Goal: Transaction & Acquisition: Purchase product/service

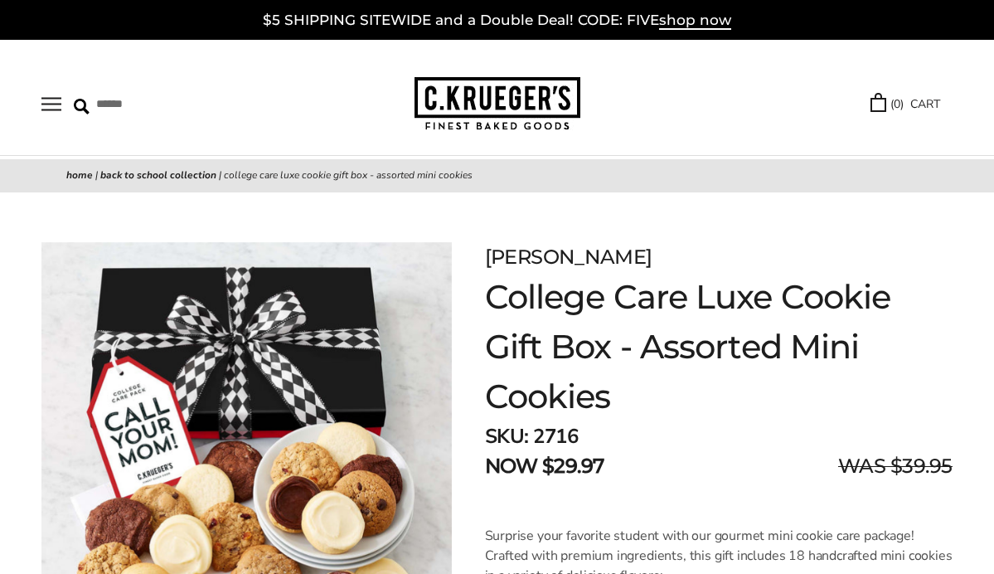
click at [58, 104] on button "Open navigation" at bounding box center [51, 104] width 20 height 14
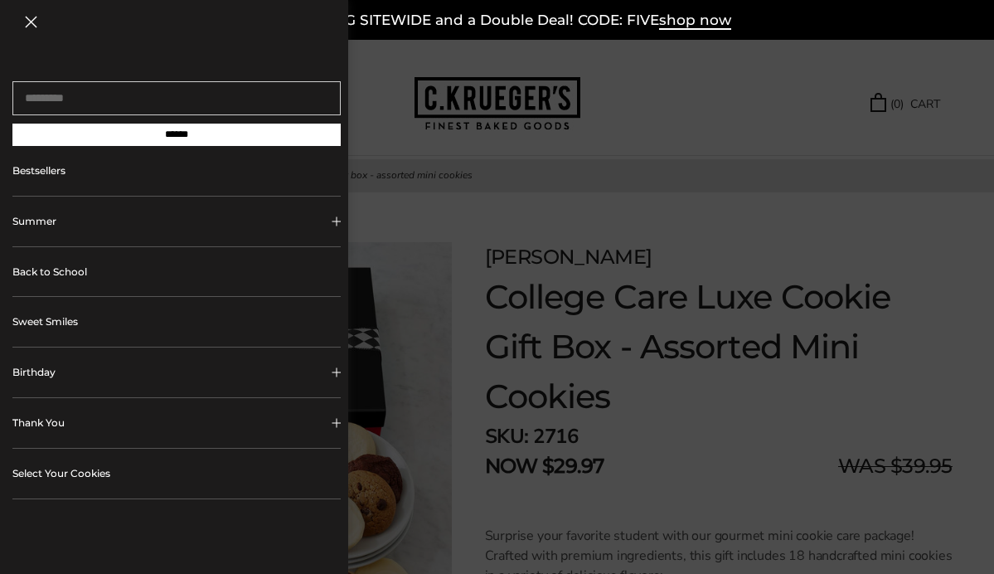
click at [77, 470] on link "Select Your Cookies" at bounding box center [176, 473] width 328 height 50
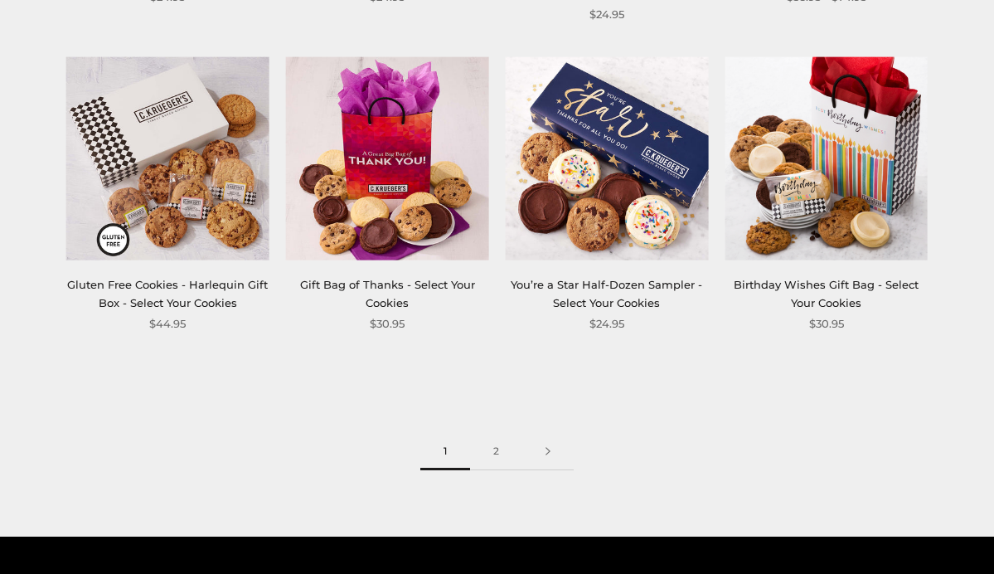
scroll to position [1892, 0]
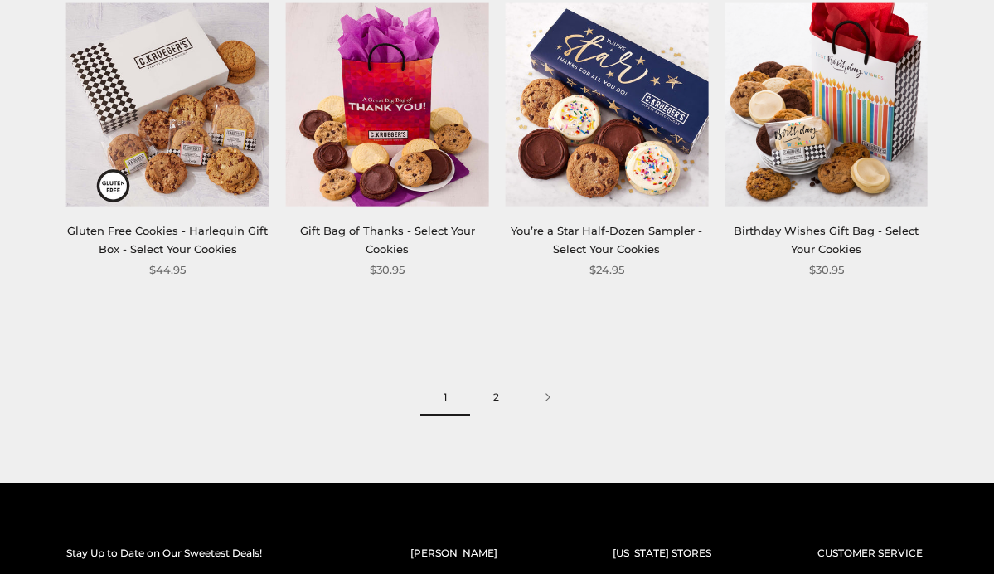
click at [499, 379] on link "2" at bounding box center [496, 397] width 52 height 37
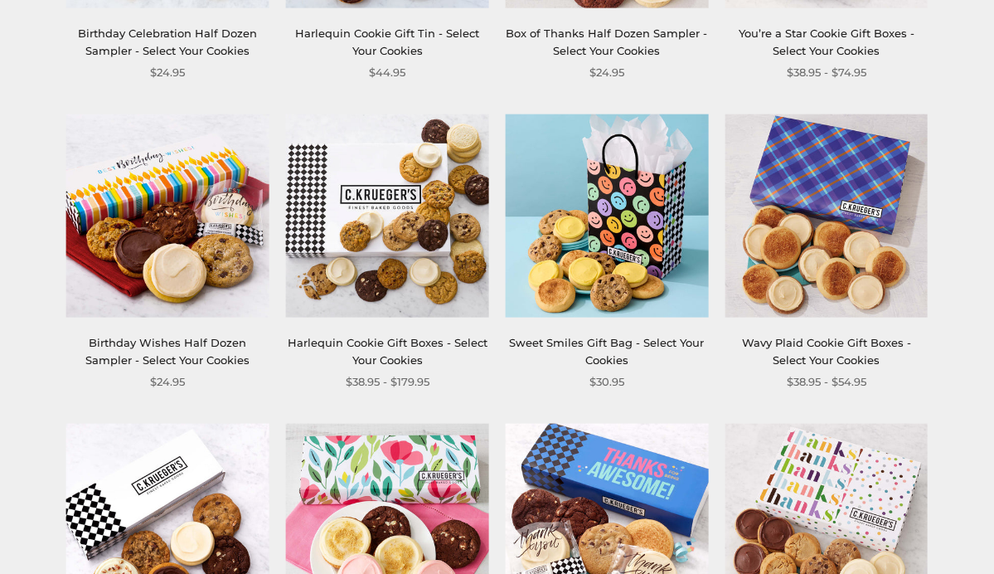
scroll to position [1149, 0]
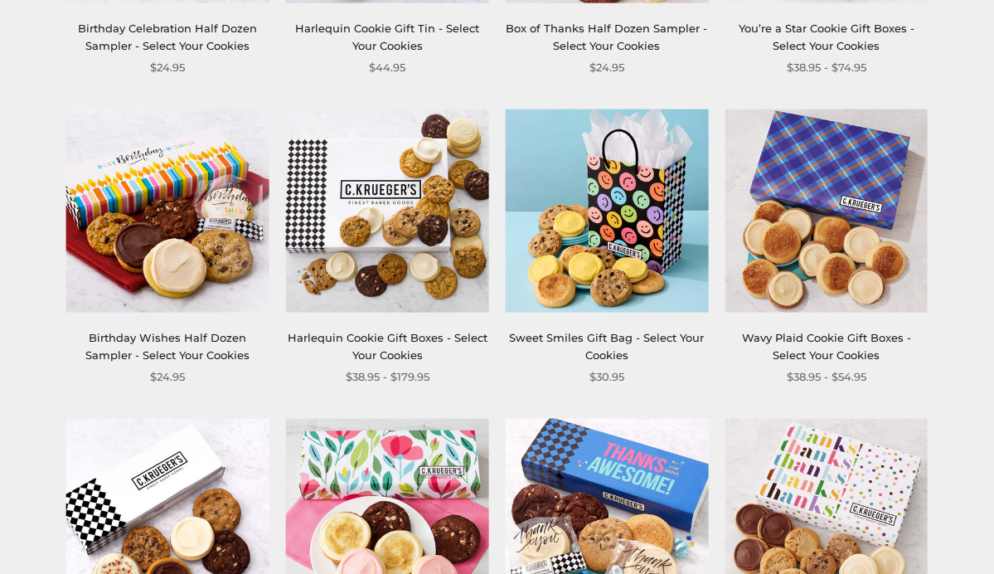
click at [367, 331] on link "Harlequin Cookie Gift Boxes - Select Your Cookies" at bounding box center [388, 346] width 200 height 31
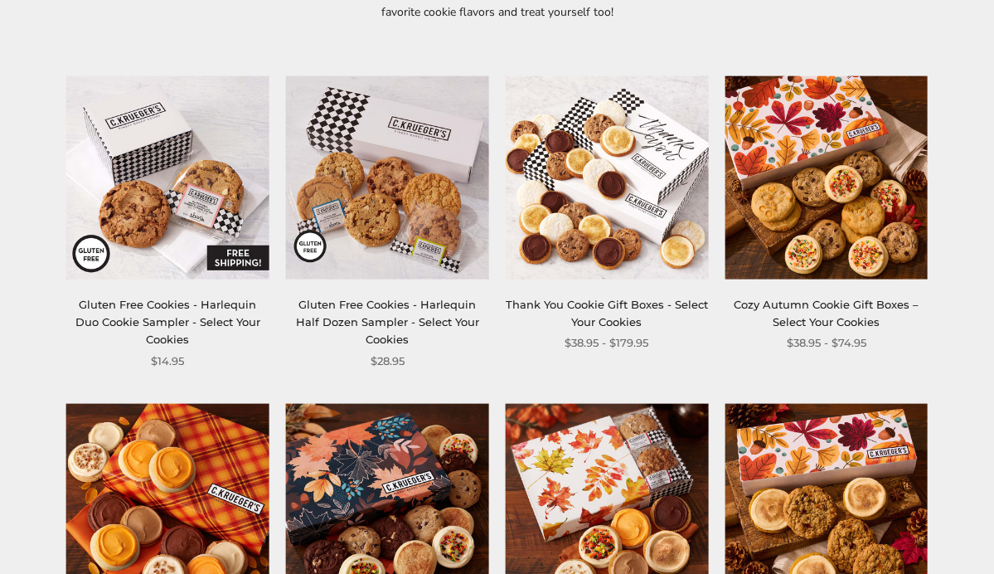
scroll to position [264, 0]
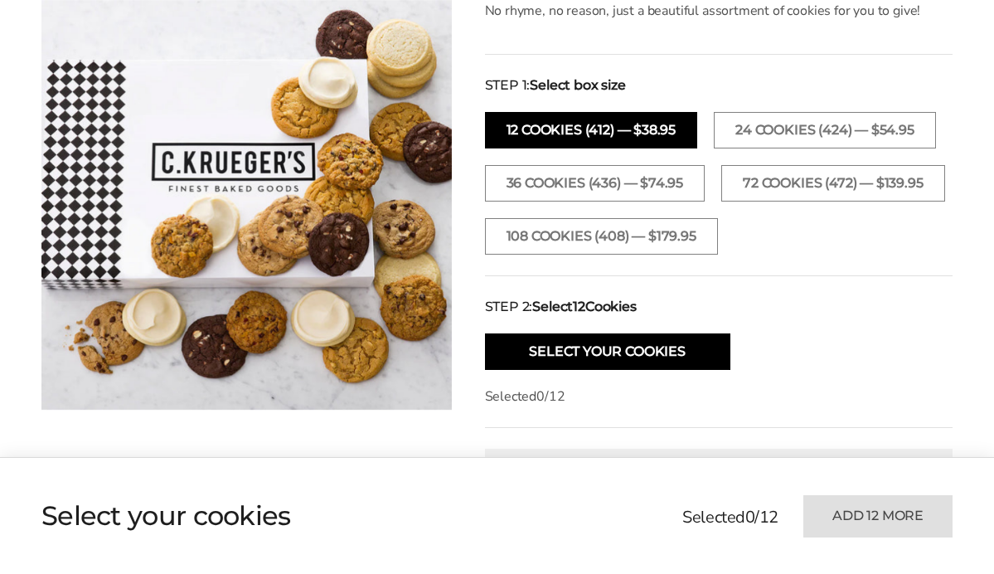
scroll to position [483, 0]
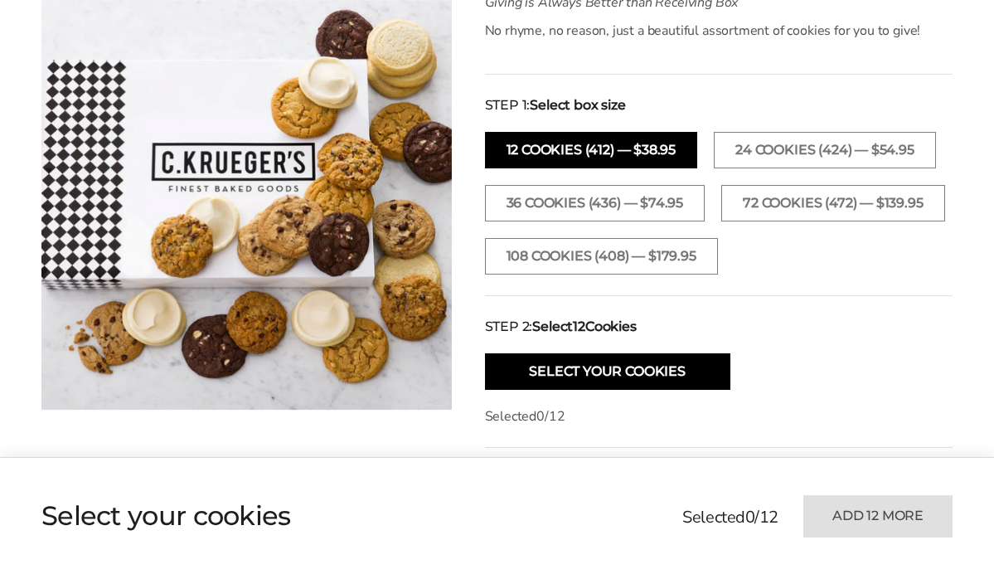
click at [526, 143] on button "12 Cookies (412) — $38.95" at bounding box center [591, 150] width 213 height 36
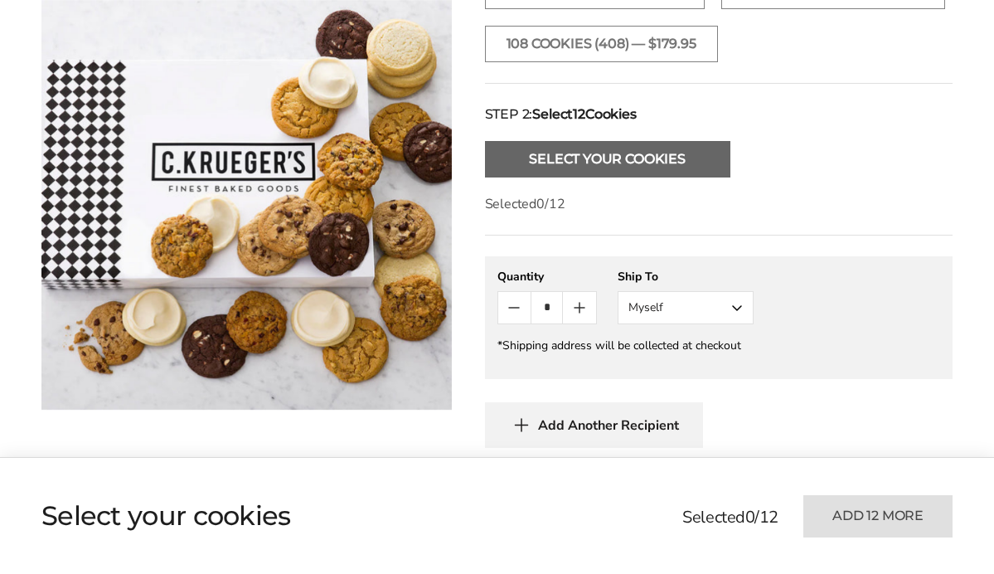
scroll to position [698, 0]
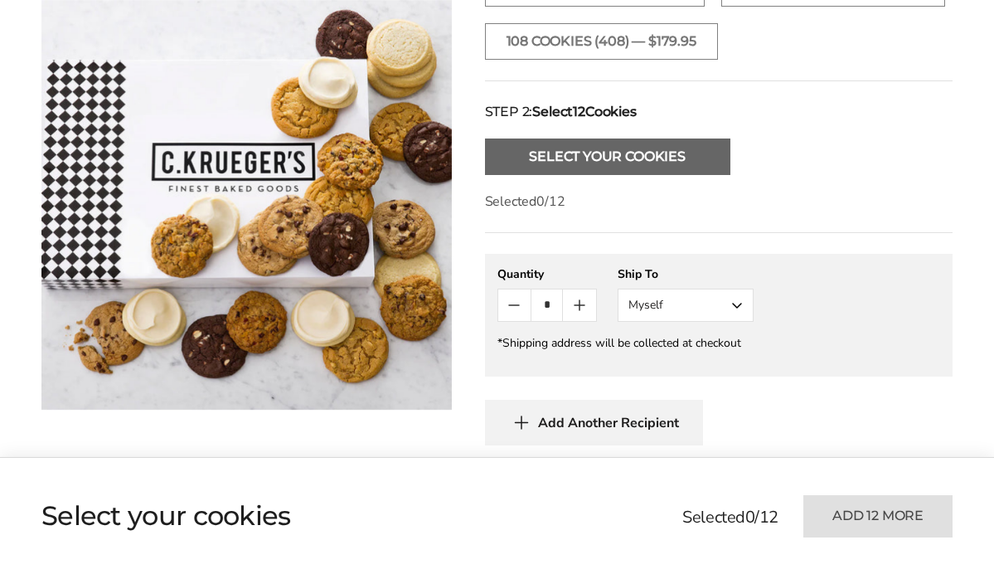
click at [602, 175] on button "Select Your Cookies" at bounding box center [607, 156] width 245 height 36
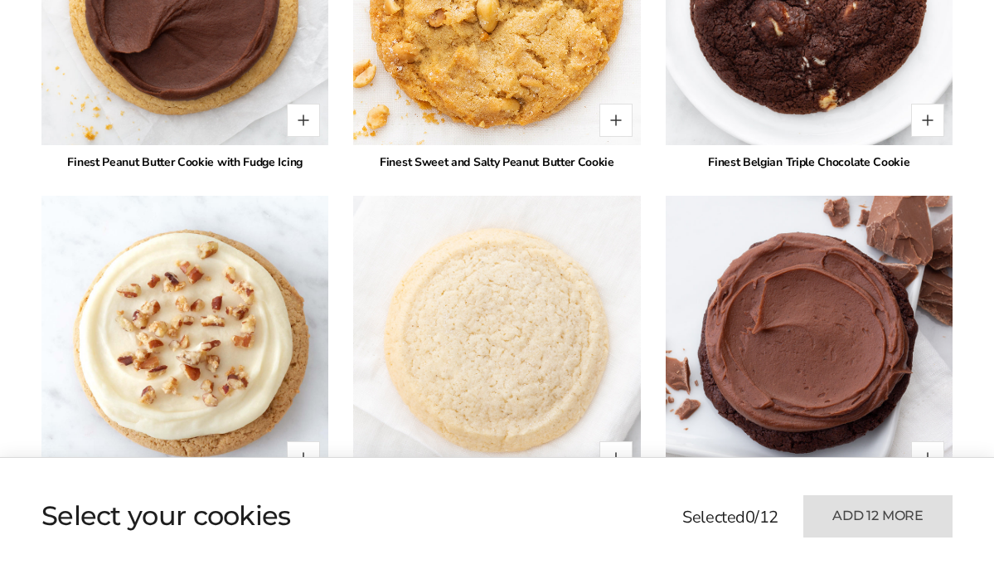
scroll to position [3417, 0]
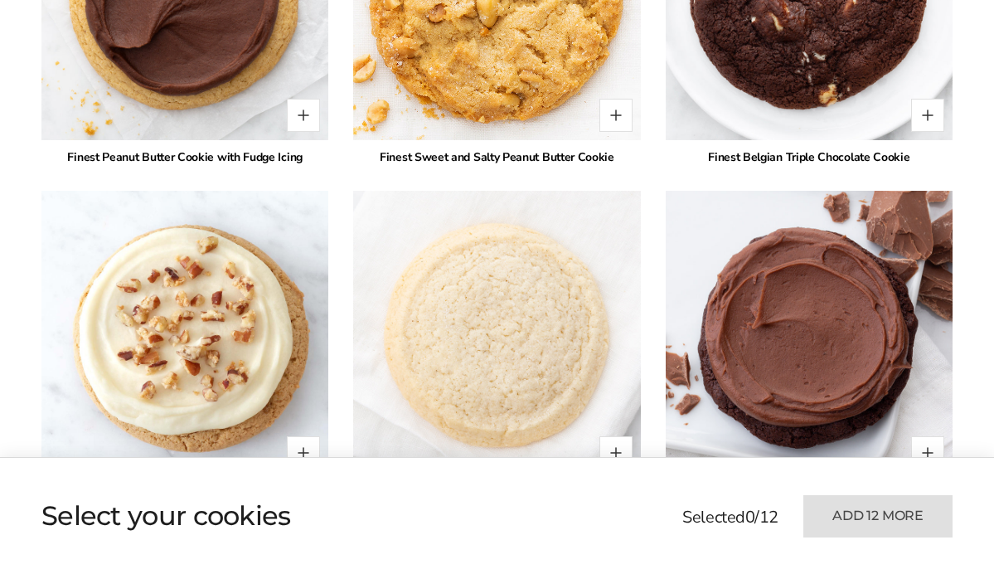
click at [619, 132] on button "Quantity button plus" at bounding box center [615, 115] width 33 height 33
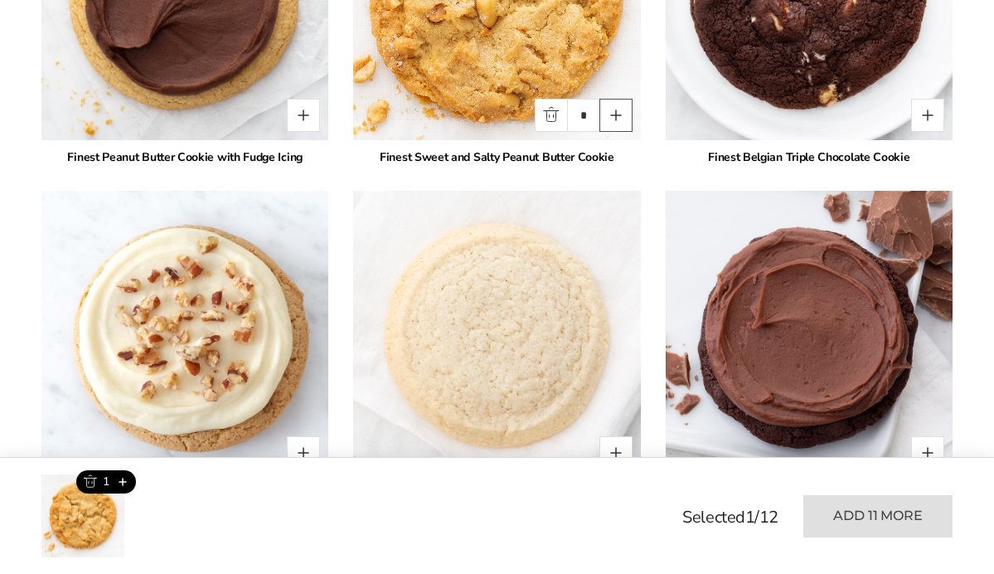
click at [618, 132] on button "Quantity button plus" at bounding box center [615, 115] width 33 height 33
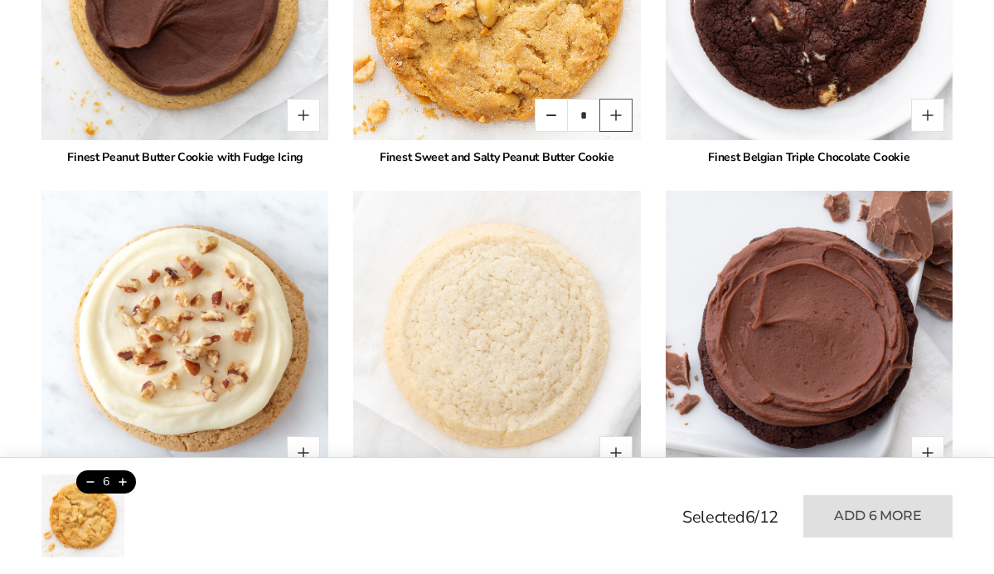
click at [618, 132] on button "Quantity button plus" at bounding box center [615, 115] width 33 height 33
type input "**"
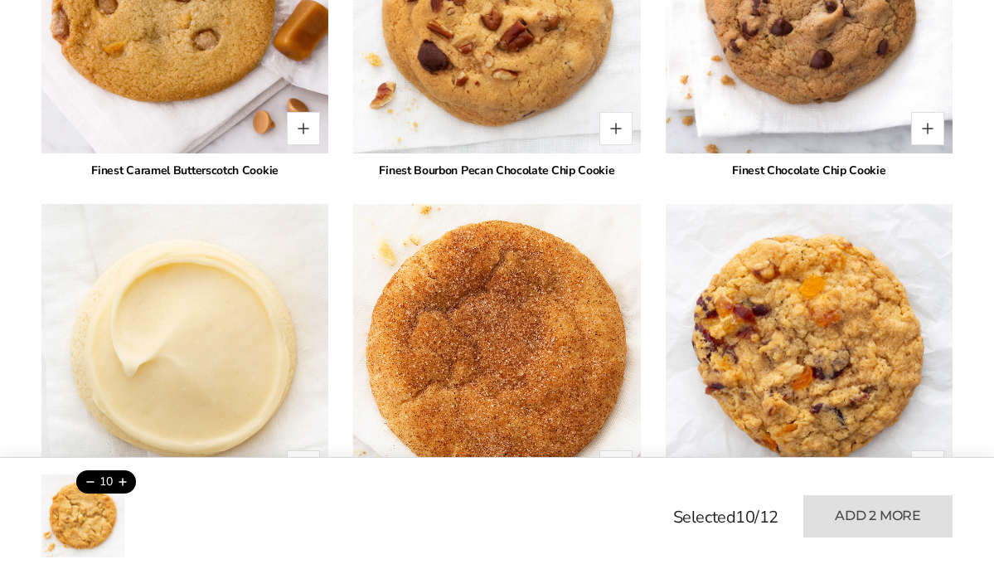
scroll to position [2726, 0]
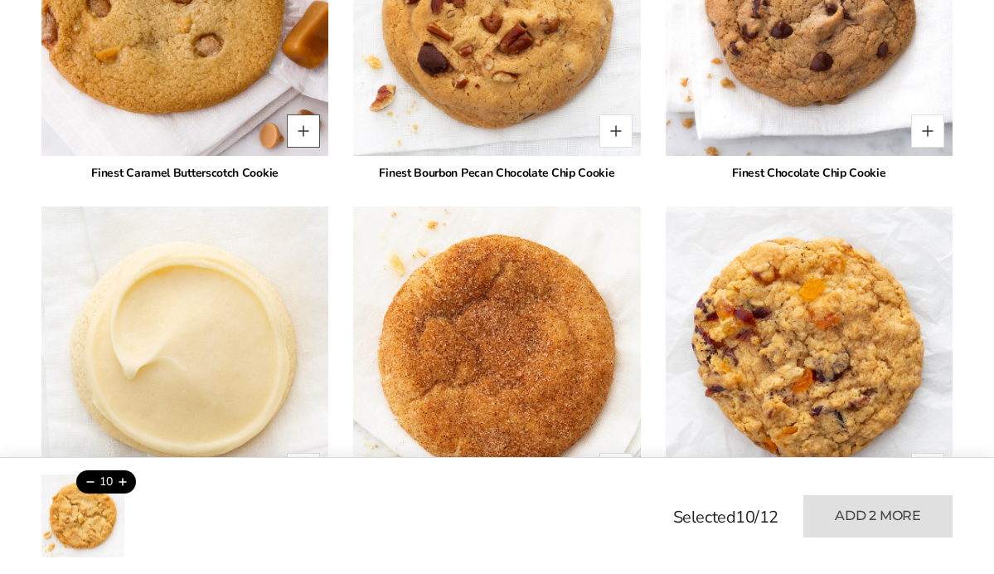
click at [311, 148] on button "Quantity button plus" at bounding box center [303, 130] width 33 height 33
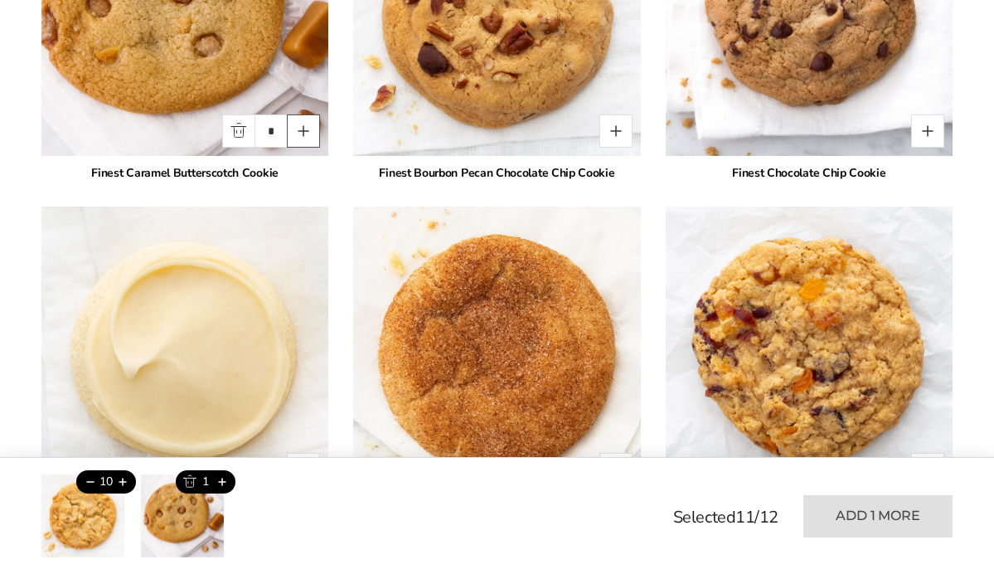
click at [309, 148] on button "Quantity button plus" at bounding box center [303, 130] width 33 height 33
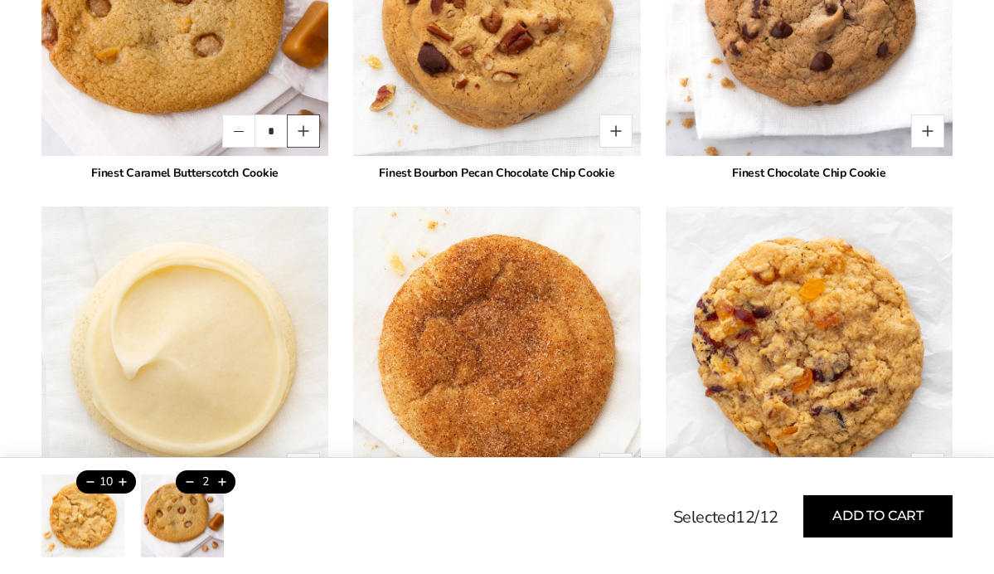
type input "*"
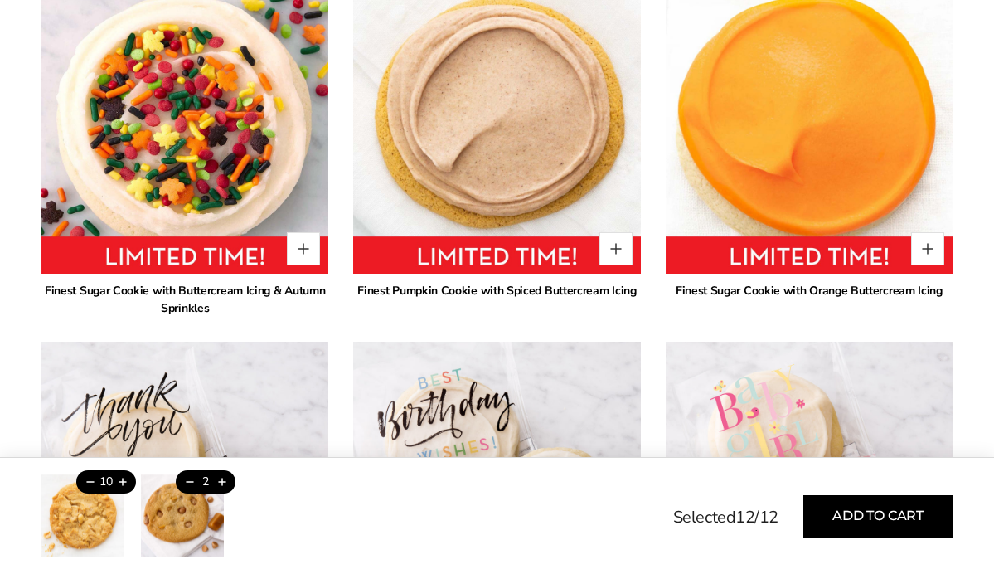
scroll to position [4320, 0]
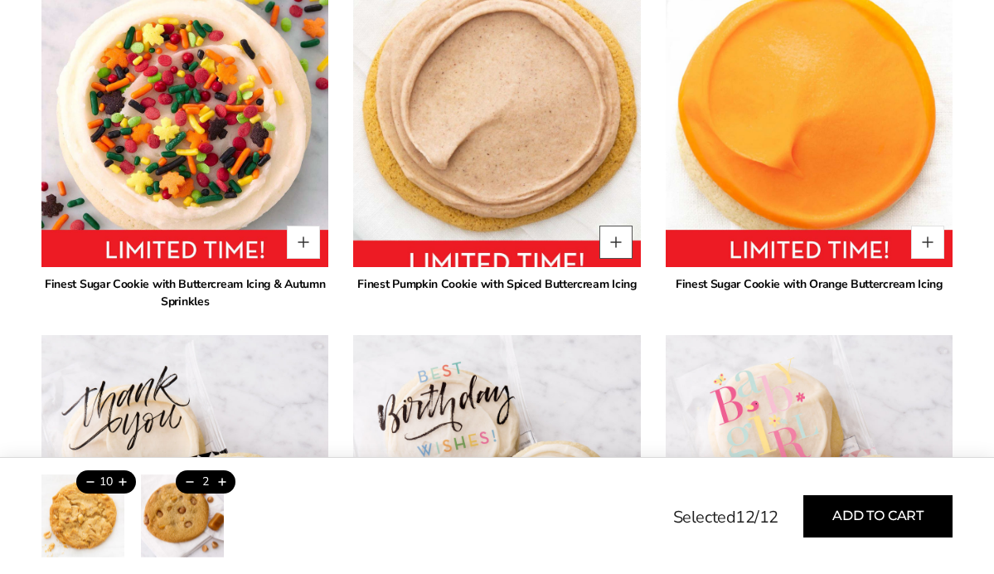
click at [617, 259] on button "Quantity button plus" at bounding box center [615, 241] width 33 height 33
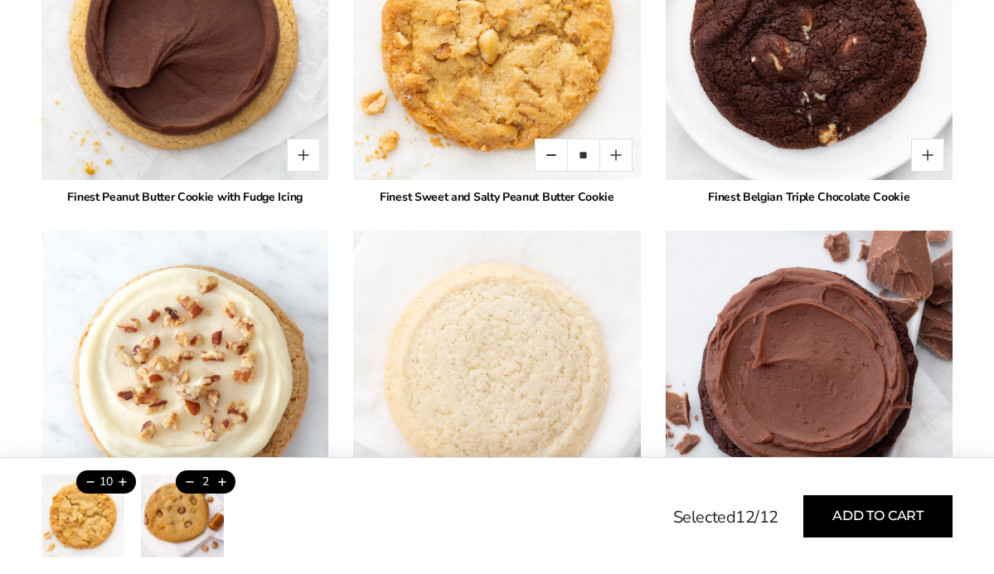
scroll to position [3375, 0]
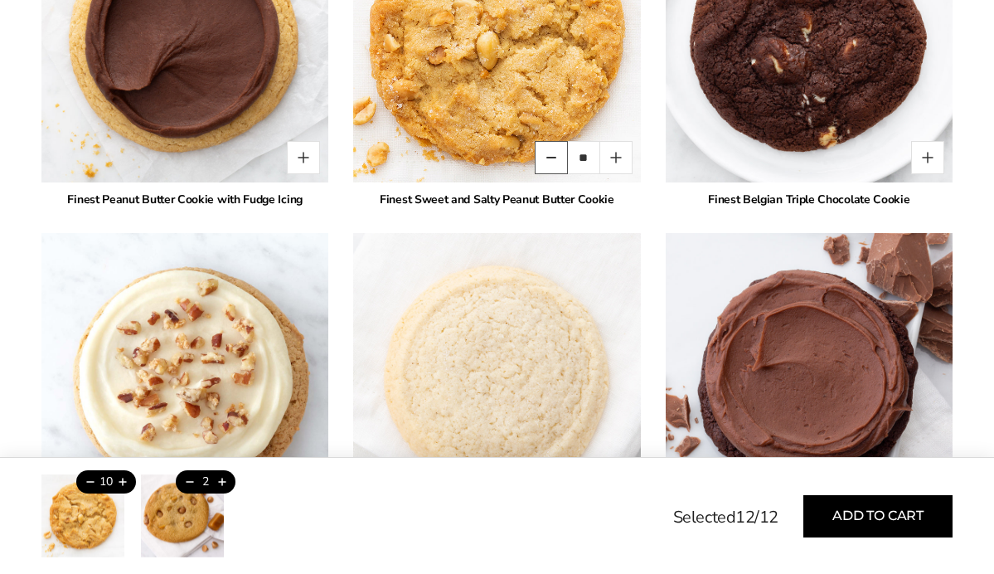
click at [551, 174] on button "Quantity button minus" at bounding box center [551, 157] width 33 height 33
type input "*"
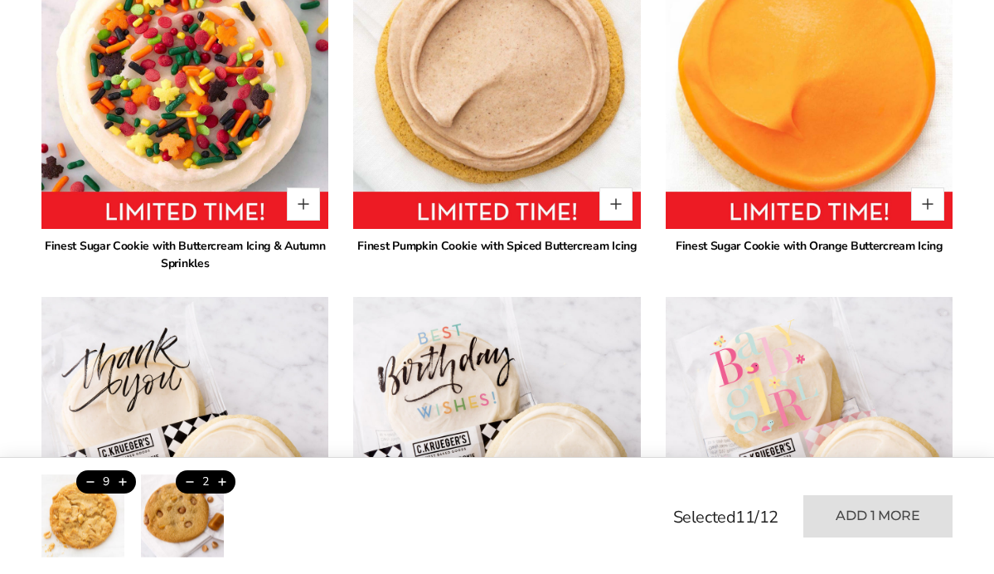
scroll to position [4333, 0]
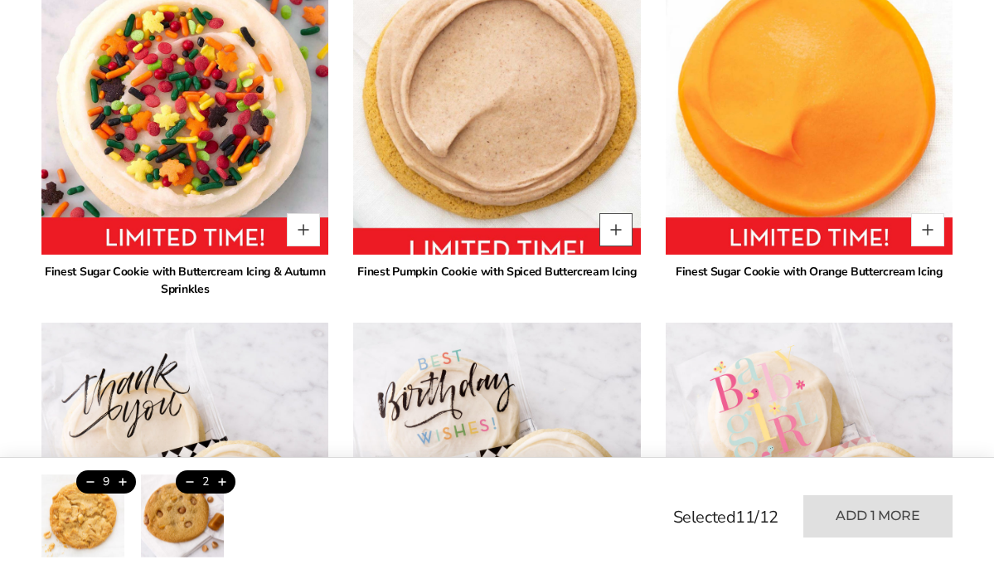
click at [613, 246] on button "Quantity button plus" at bounding box center [615, 229] width 33 height 33
type input "*"
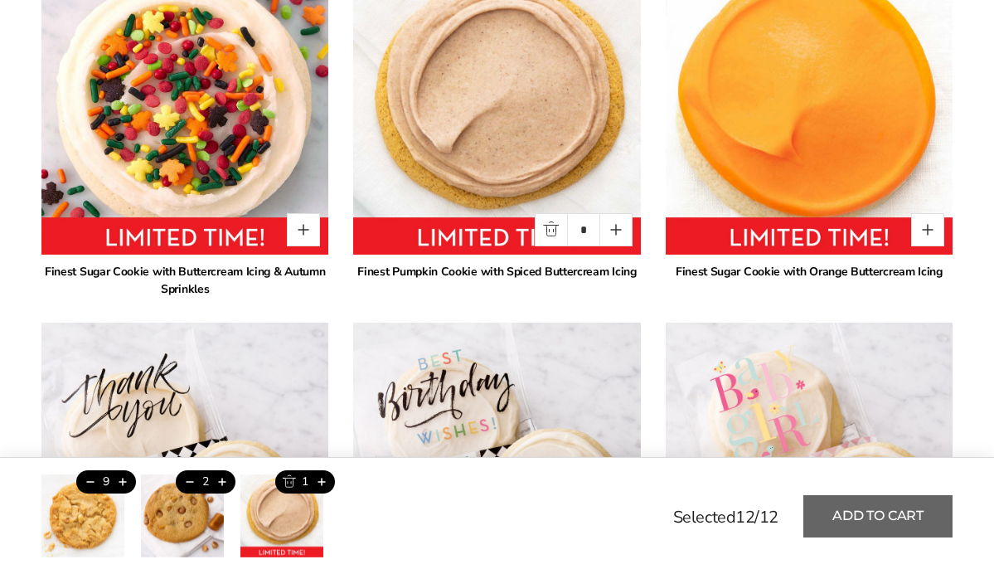
click at [882, 511] on button "Add to cart" at bounding box center [877, 516] width 149 height 42
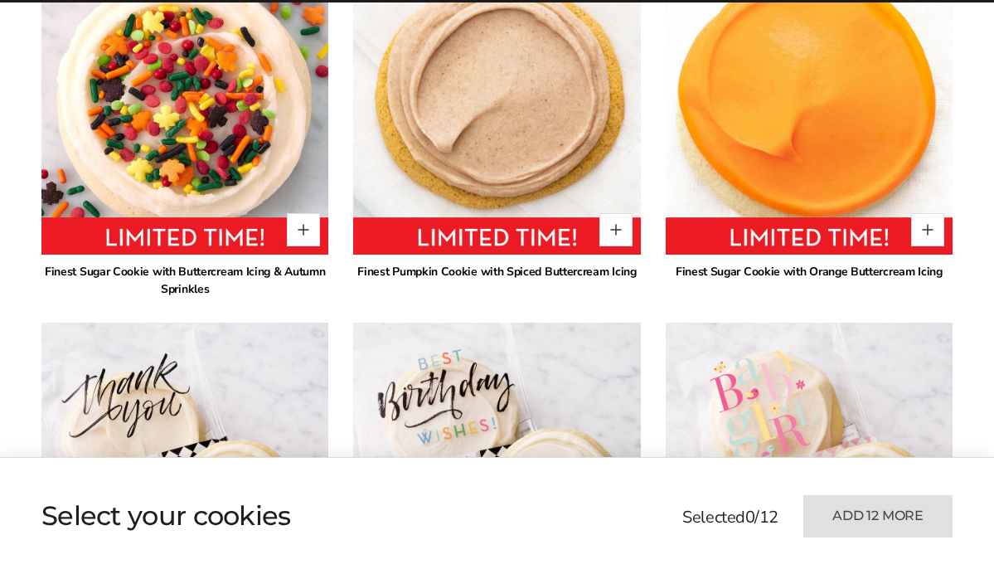
type input "*"
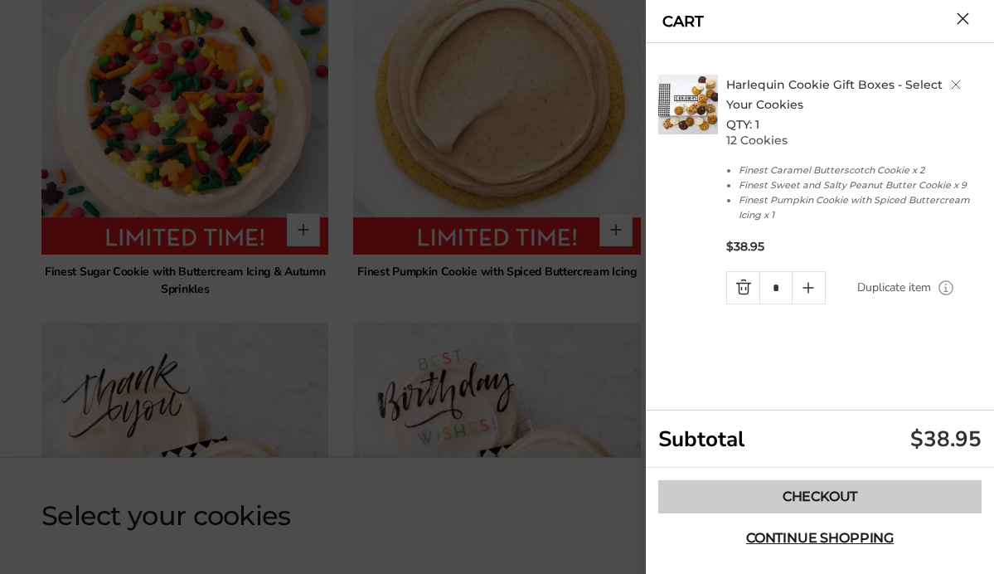
click at [834, 498] on link "Checkout" at bounding box center [819, 496] width 323 height 33
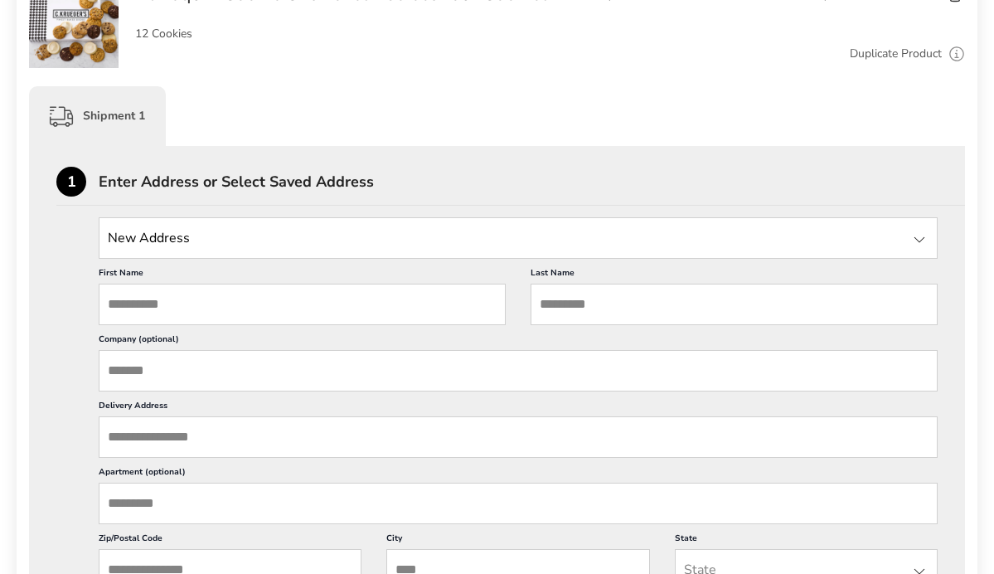
scroll to position [352, 0]
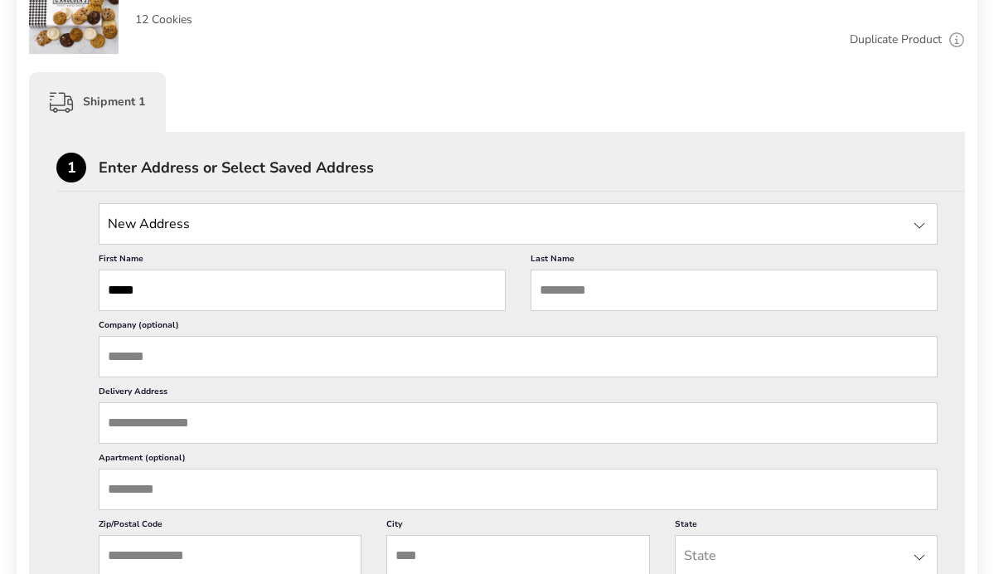
type input "*****"
type input "********"
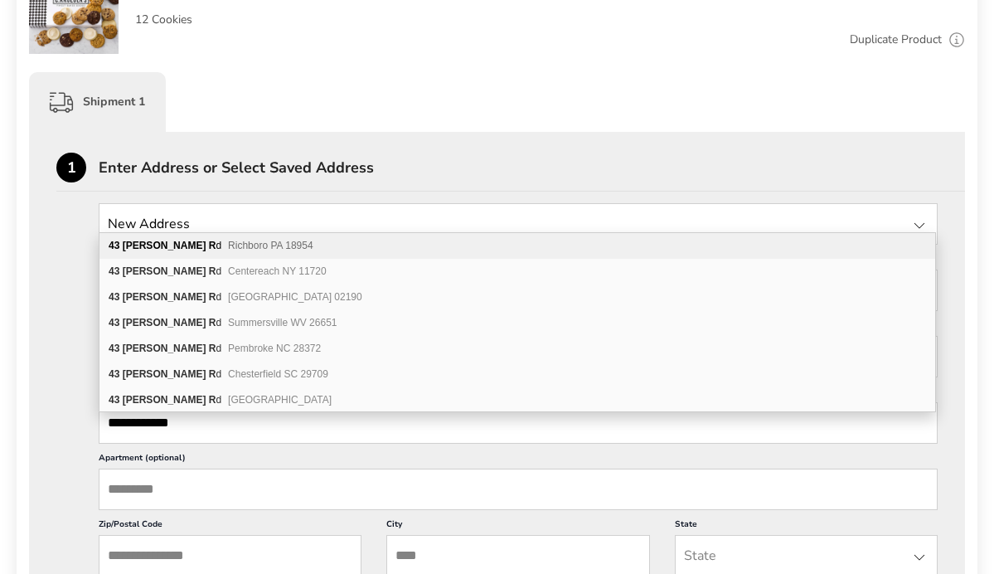
type input "**********"
click at [273, 245] on div "[STREET_ADDRESS][PERSON_NAME]" at bounding box center [516, 246] width 835 height 26
type input "**********"
type input "********"
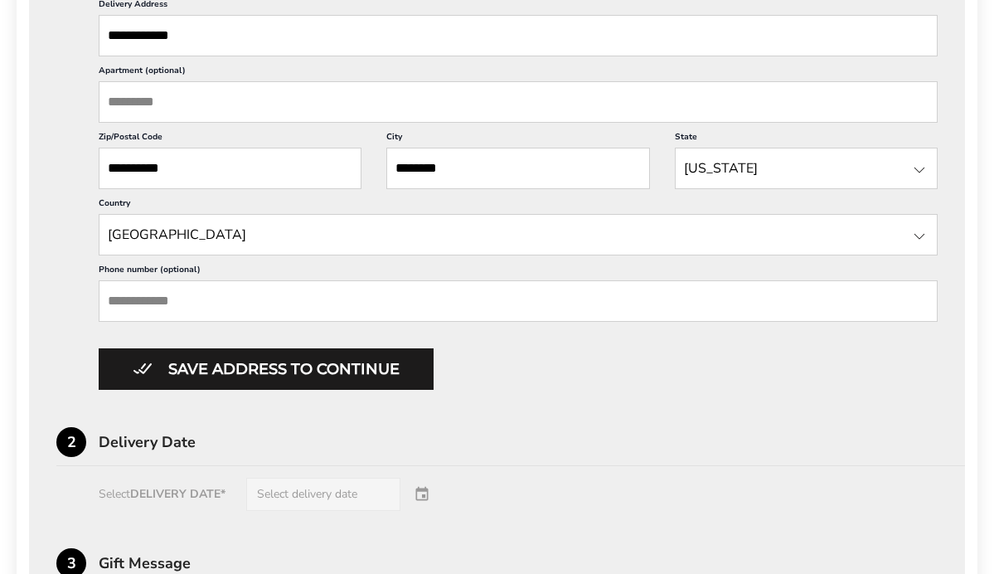
scroll to position [754, 0]
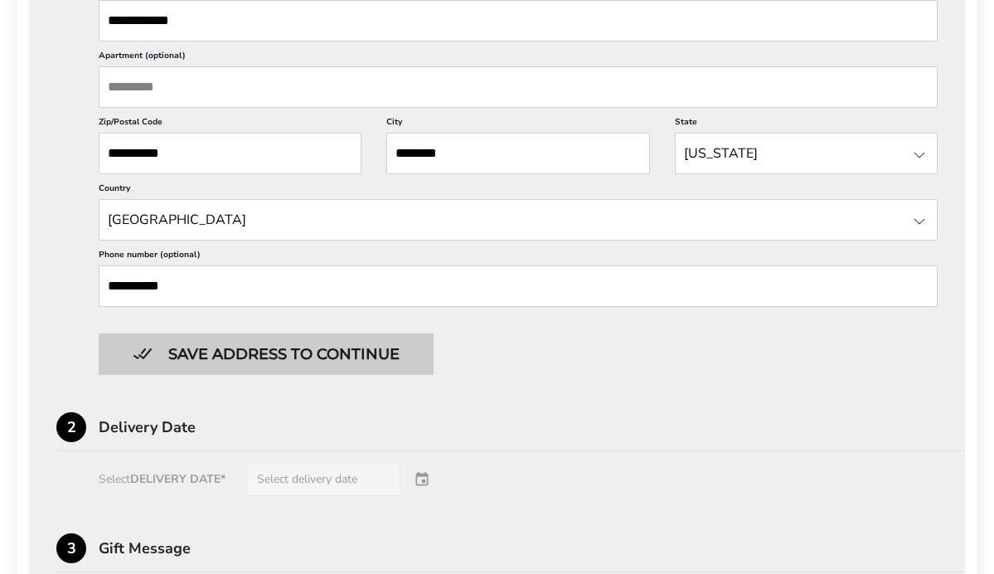
type input "**********"
click at [195, 375] on button "Save address to continue" at bounding box center [266, 353] width 335 height 41
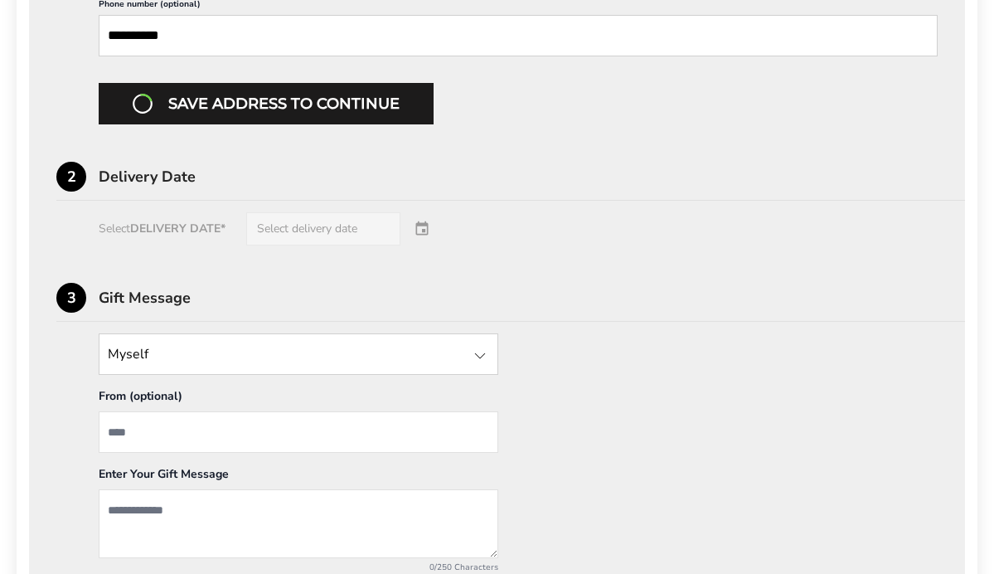
scroll to position [1008, 0]
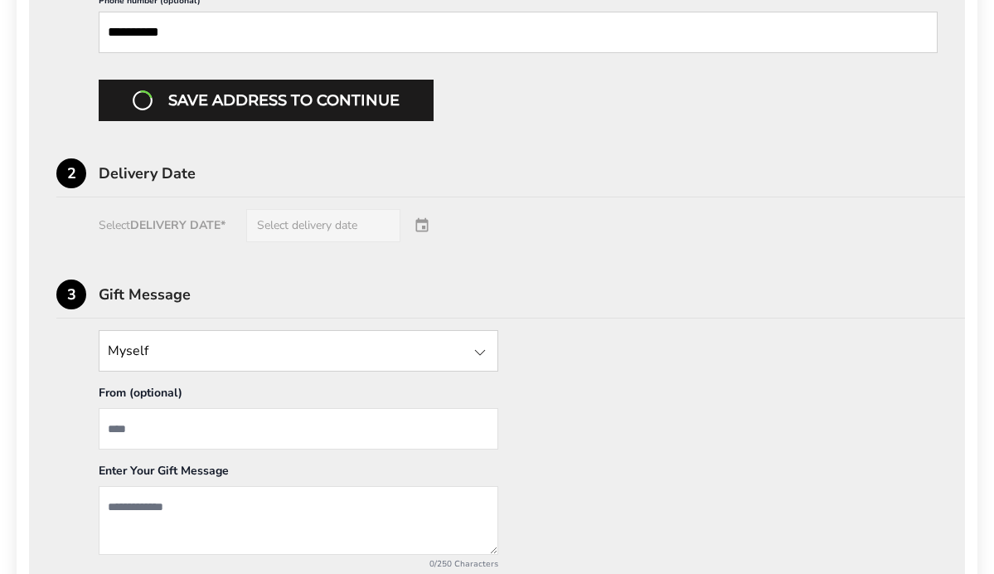
click at [305, 242] on div "Select DELIVERY DATE* Select delivery date" at bounding box center [496, 225] width 881 height 33
click at [214, 242] on div "Select DELIVERY DATE* Select delivery date" at bounding box center [496, 225] width 881 height 33
click at [425, 242] on div "Select DELIVERY DATE* Select delivery date" at bounding box center [496, 225] width 881 height 33
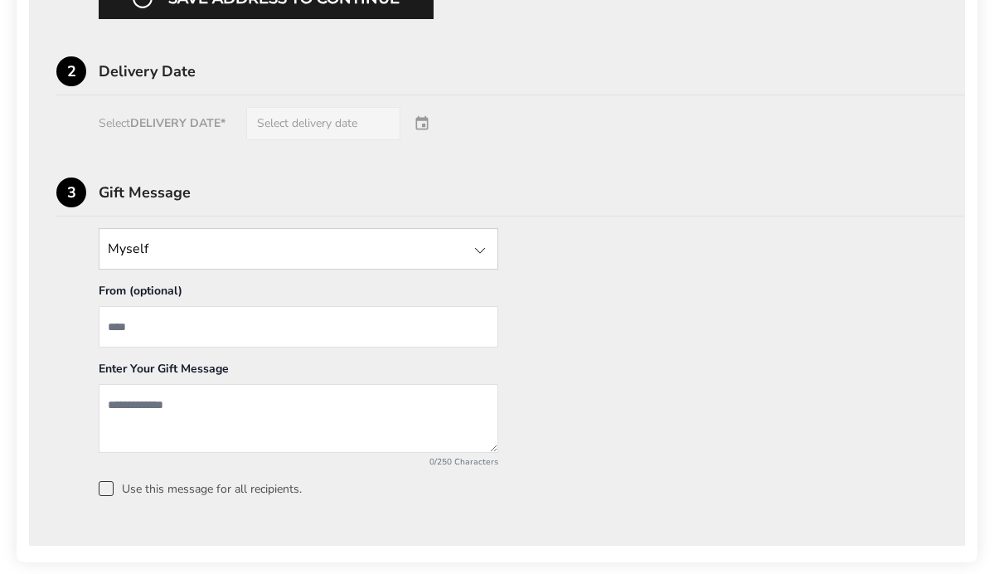
scroll to position [1125, 0]
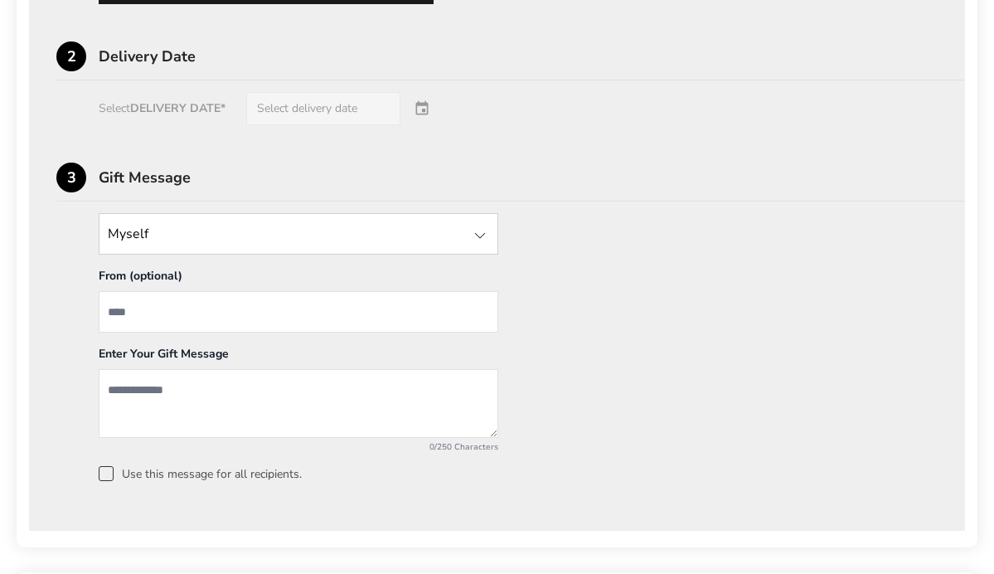
click at [203, 125] on div "Select DELIVERY DATE* Select delivery date" at bounding box center [496, 108] width 881 height 33
click at [354, 125] on div "Select DELIVERY DATE* Select delivery date" at bounding box center [496, 108] width 881 height 33
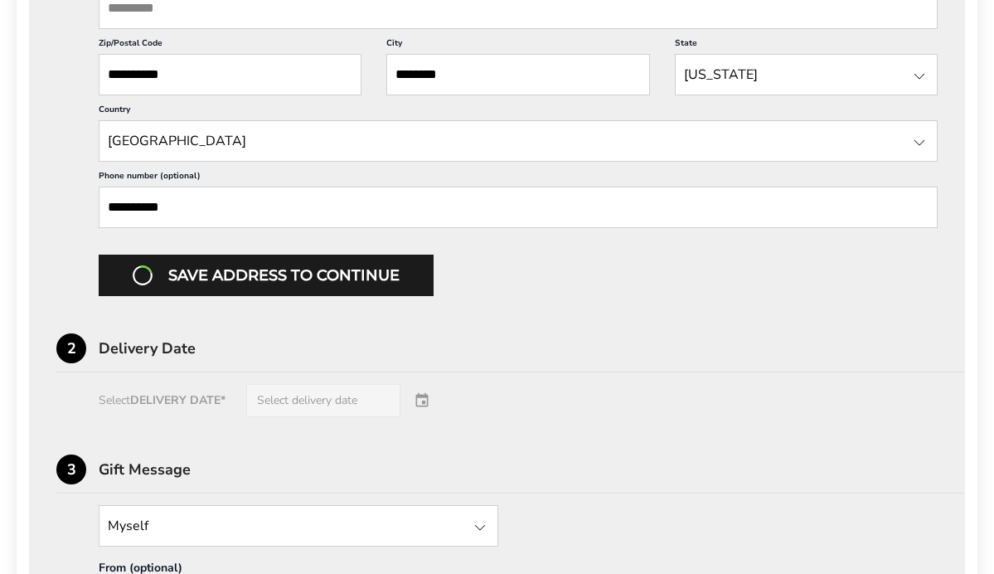
scroll to position [841, 0]
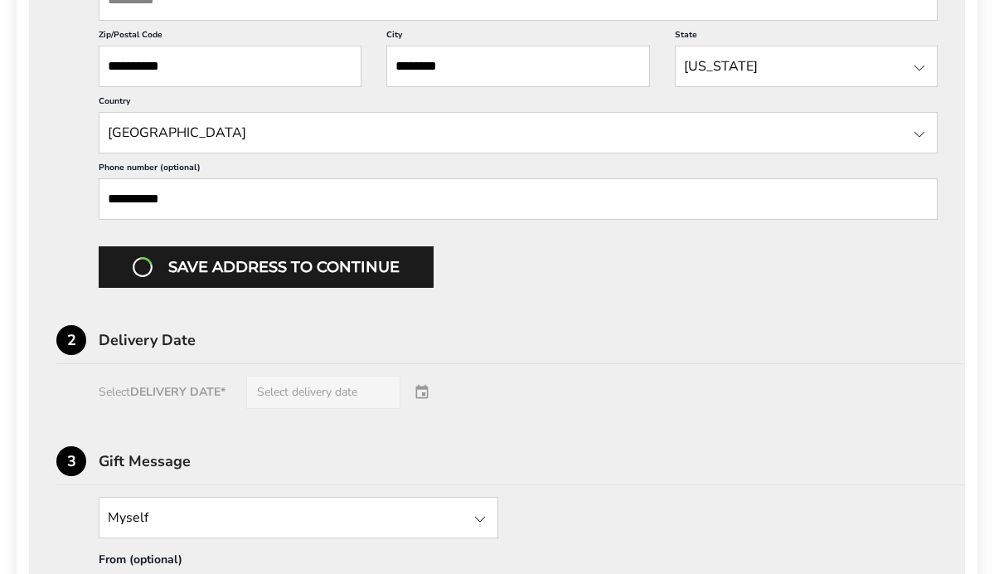
click at [324, 288] on div "Save address to continue" at bounding box center [518, 266] width 839 height 41
click at [150, 288] on div "Save address to continue" at bounding box center [518, 266] width 839 height 41
click at [135, 409] on div "Select DELIVERY DATE* Select delivery date" at bounding box center [496, 391] width 881 height 33
